Goal: Task Accomplishment & Management: Use online tool/utility

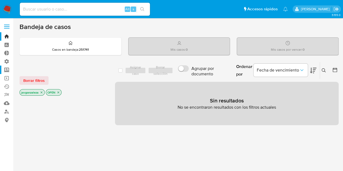
click at [6, 72] on label "Screening" at bounding box center [32, 70] width 65 height 8
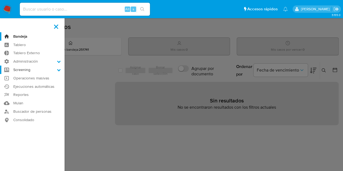
click at [0, 0] on input "Screening" at bounding box center [0, 0] width 0 height 0
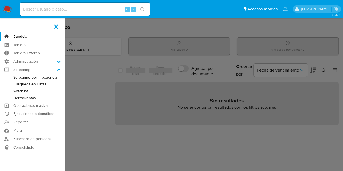
click at [23, 90] on link "Watchlist" at bounding box center [32, 91] width 65 height 7
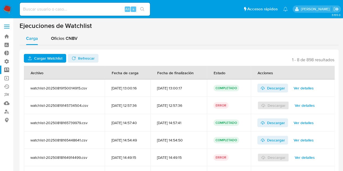
click at [54, 60] on span "Cargar Watchlist" at bounding box center [48, 58] width 28 height 9
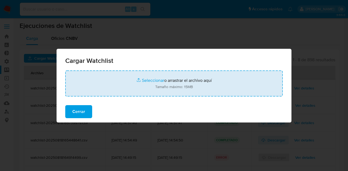
click at [139, 90] on input "file" at bounding box center [173, 84] width 217 height 26
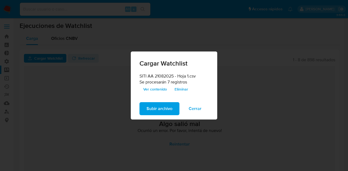
click at [163, 108] on span "Subir archivo" at bounding box center [159, 109] width 26 height 12
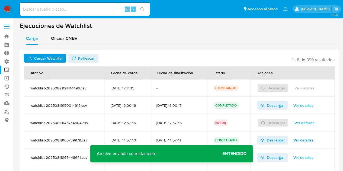
click at [78, 56] on span "Refrescar" at bounding box center [83, 59] width 23 height 8
click at [272, 87] on span "Descargar" at bounding box center [276, 88] width 18 height 9
click at [301, 87] on span "Ver detalles" at bounding box center [304, 88] width 20 height 8
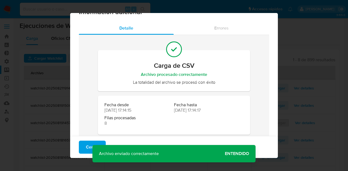
scroll to position [16, 0]
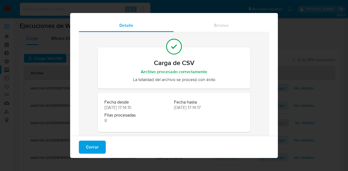
click at [301, 40] on div "Información adicional Detalle Errores Carga de CSV Archivo procesado correctame…" at bounding box center [174, 85] width 348 height 171
click at [86, 147] on span "Cerrar" at bounding box center [92, 147] width 13 height 12
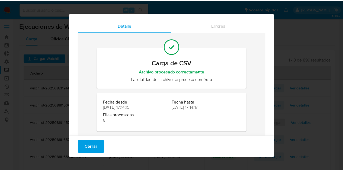
scroll to position [0, 0]
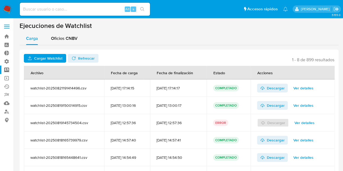
click at [299, 89] on span "Ver detalles" at bounding box center [304, 88] width 20 height 8
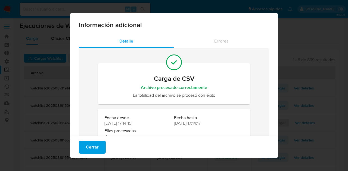
click at [89, 146] on span "Cerrar" at bounding box center [92, 147] width 13 height 12
